Goal: Find specific page/section

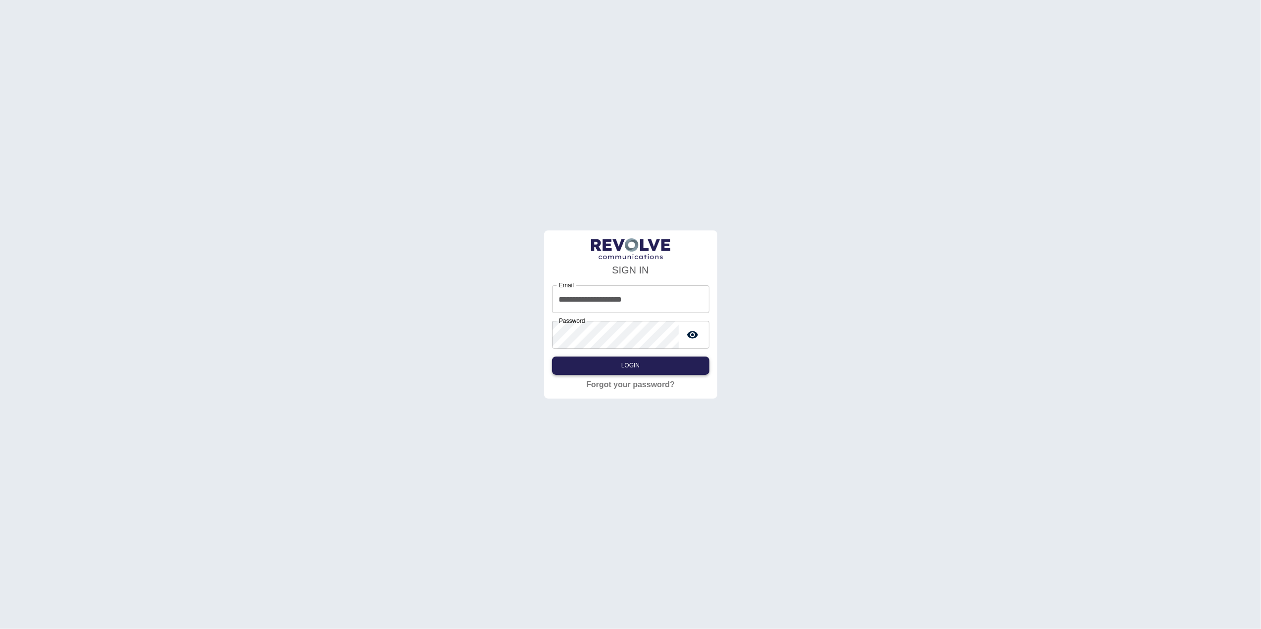
click at [668, 370] on button "Login" at bounding box center [630, 366] width 157 height 18
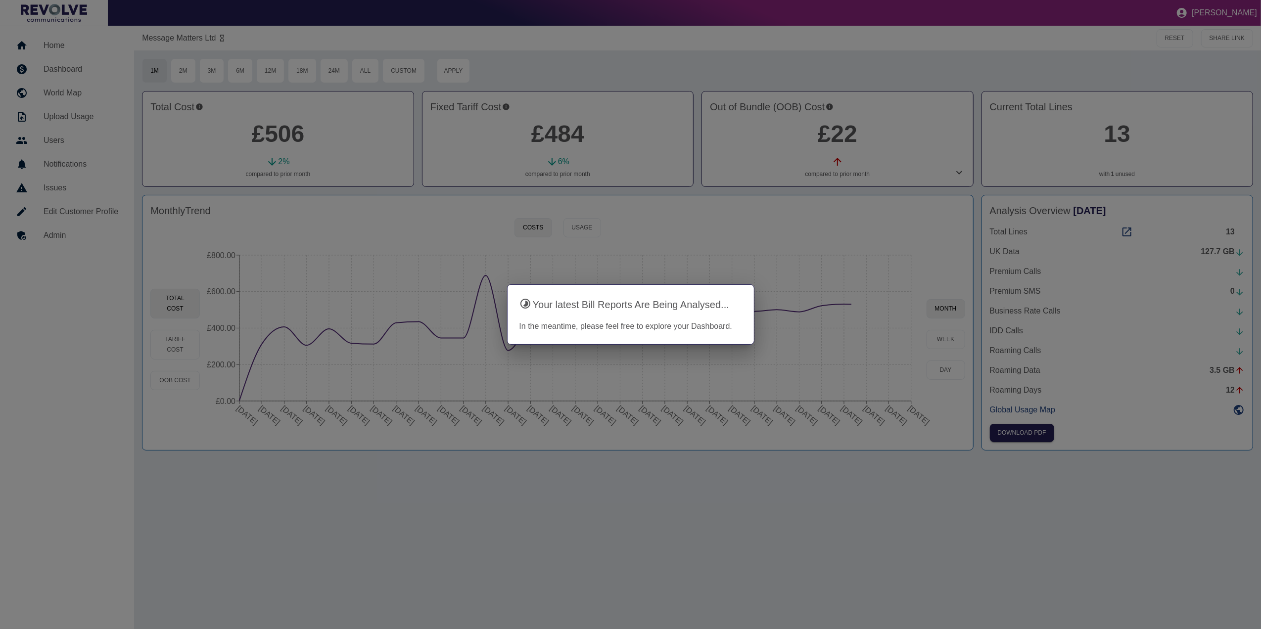
click at [400, 135] on div at bounding box center [630, 314] width 1261 height 629
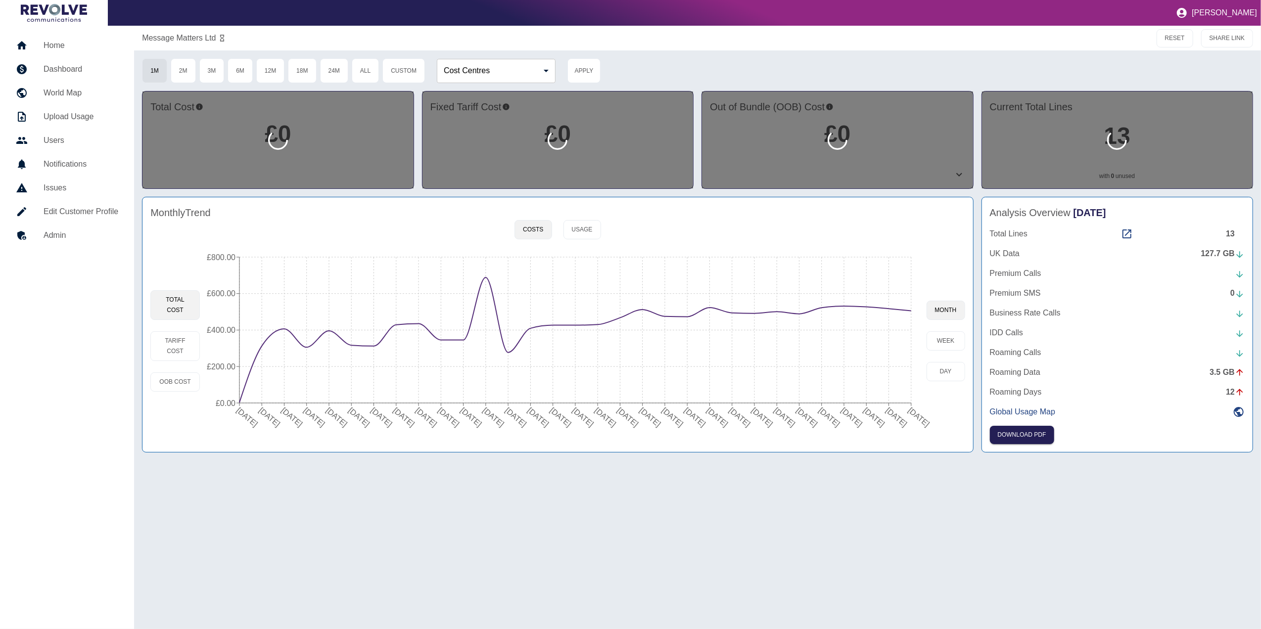
click at [70, 54] on link "Home" at bounding box center [67, 46] width 118 height 24
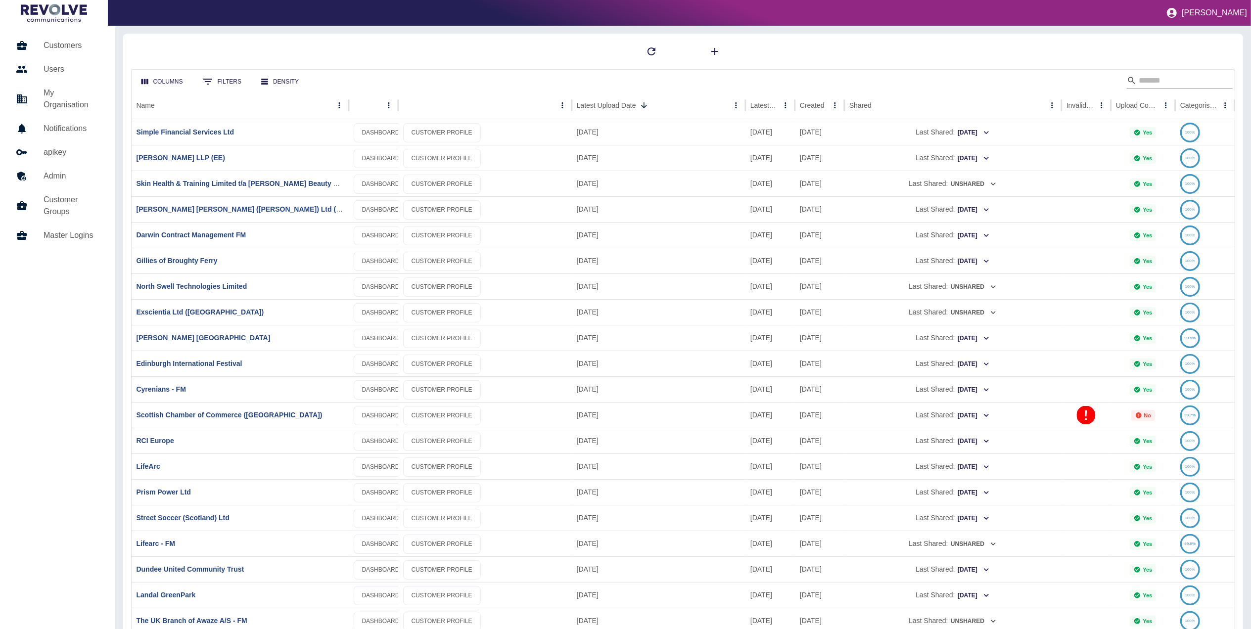
click at [1166, 81] on input "Search" at bounding box center [1178, 81] width 79 height 16
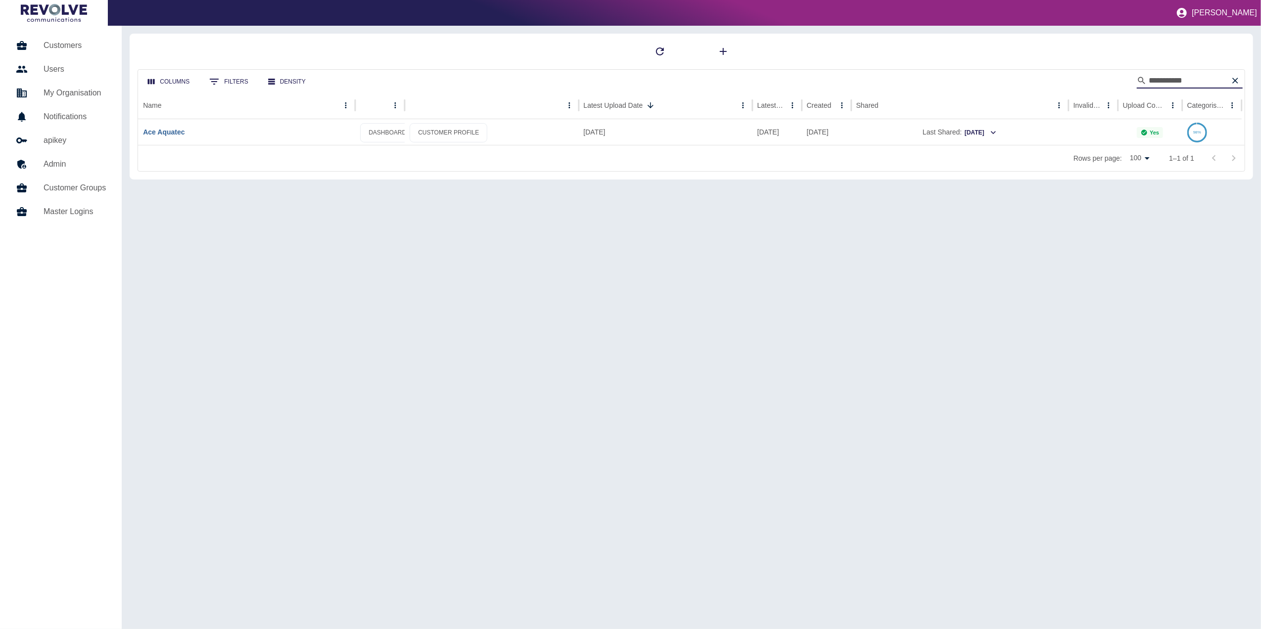
type input "**********"
click at [173, 136] on link "Ace Aquatec" at bounding box center [164, 132] width 42 height 8
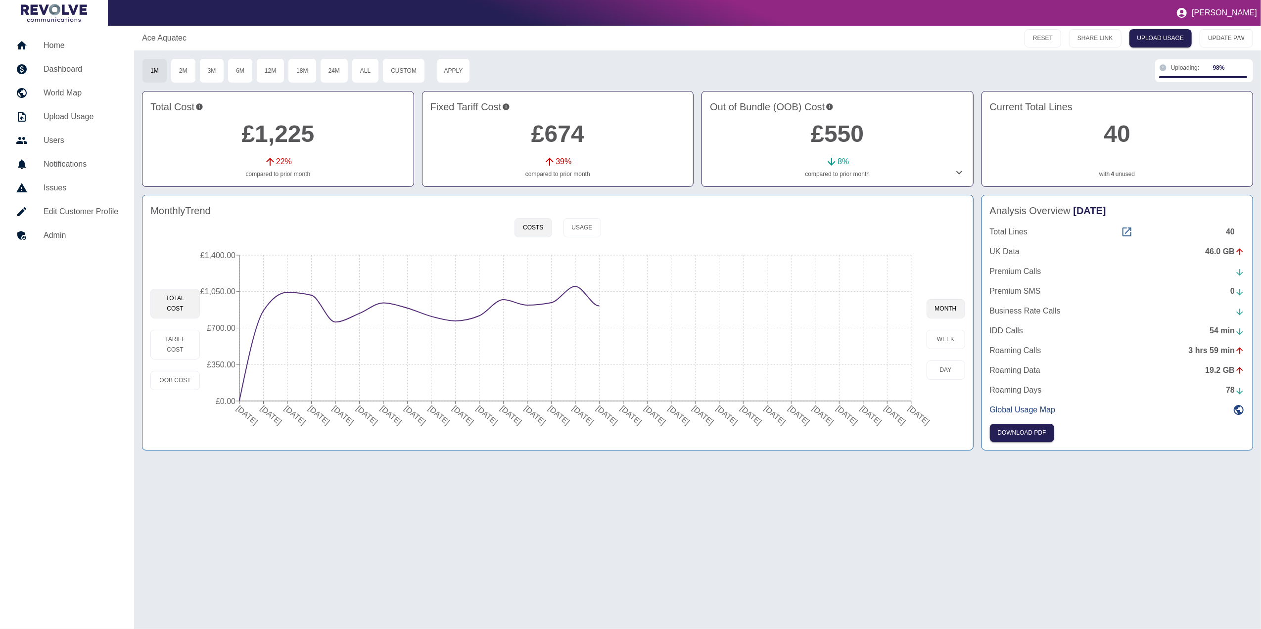
click at [1127, 233] on icon at bounding box center [1127, 232] width 12 height 12
